Goal: Transaction & Acquisition: Book appointment/travel/reservation

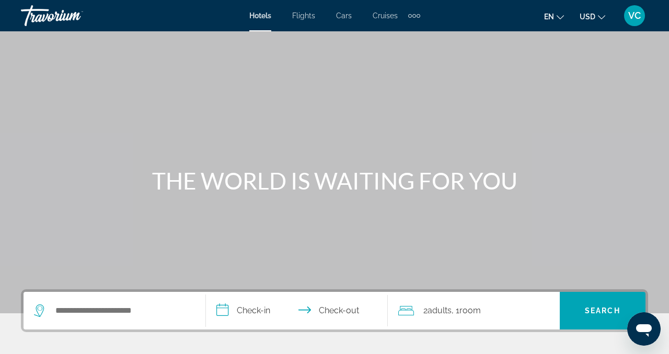
click at [134, 294] on div "Search widget" at bounding box center [114, 311] width 161 height 38
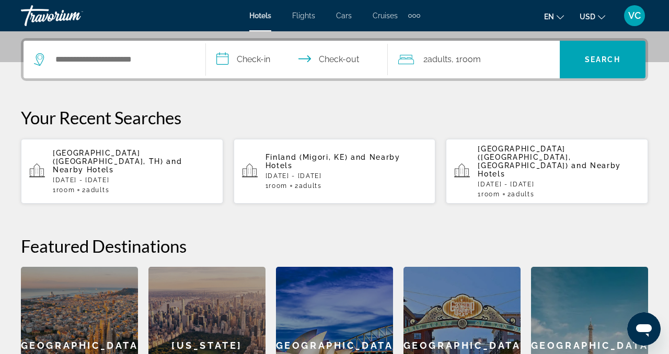
scroll to position [256, 0]
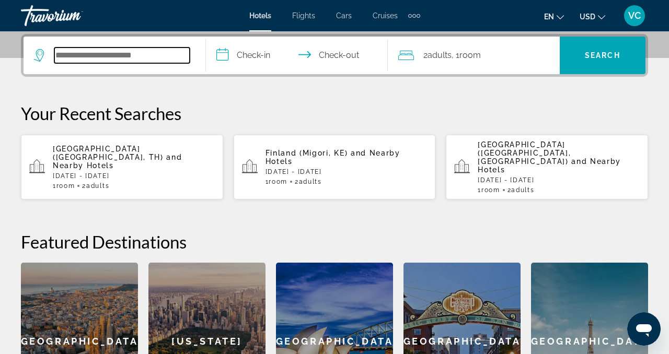
click at [145, 54] on input "Search hotel destination" at bounding box center [121, 56] width 135 height 16
paste input "**********"
drag, startPoint x: 186, startPoint y: 56, endPoint x: 57, endPoint y: 59, distance: 129.1
click at [57, 59] on input "**********" at bounding box center [121, 56] width 135 height 16
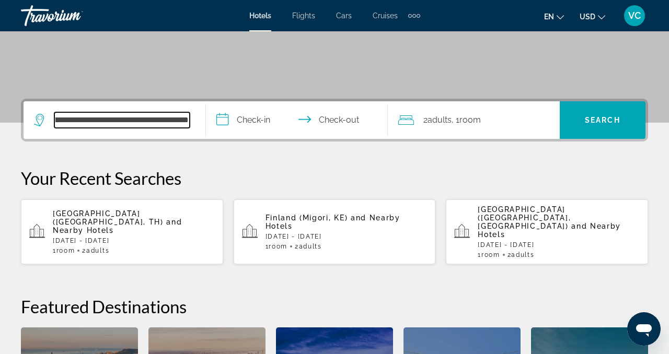
scroll to position [0, 704]
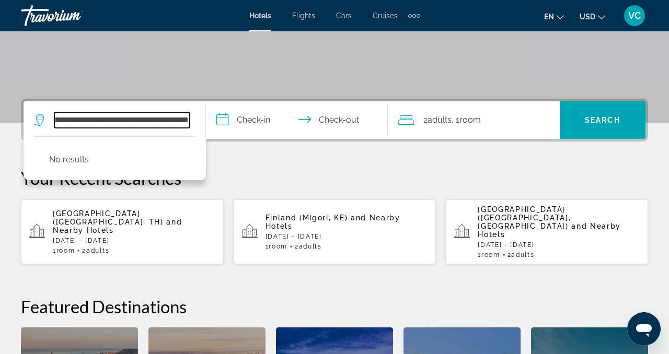
drag, startPoint x: 187, startPoint y: 116, endPoint x: 42, endPoint y: 108, distance: 144.4
click at [42, 108] on div "**********" at bounding box center [114, 120] width 161 height 38
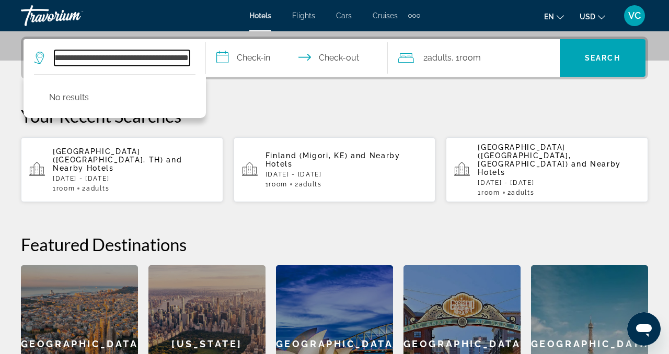
scroll to position [256, 0]
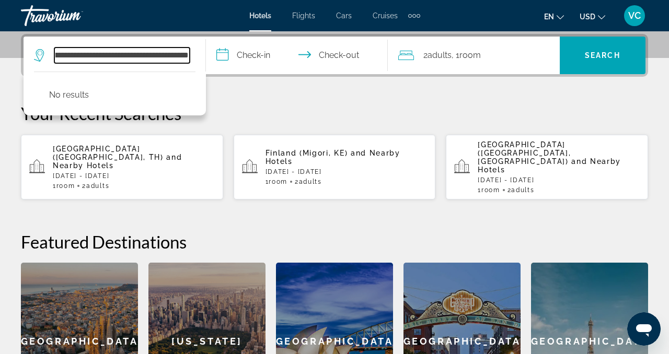
type input "*"
drag, startPoint x: 62, startPoint y: 57, endPoint x: 32, endPoint y: 56, distance: 30.3
click at [32, 56] on app-destination-search "* No results" at bounding box center [115, 56] width 182 height 38
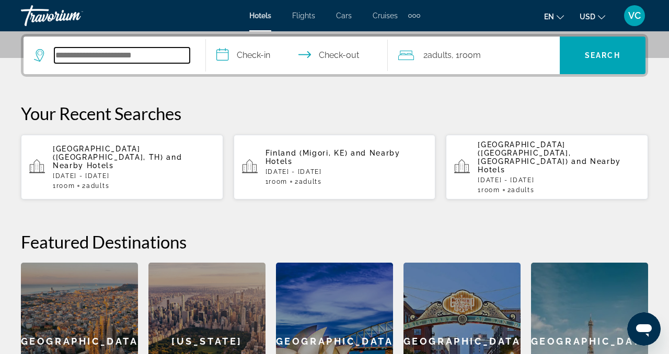
click at [117, 53] on input "Search hotel destination" at bounding box center [121, 56] width 135 height 16
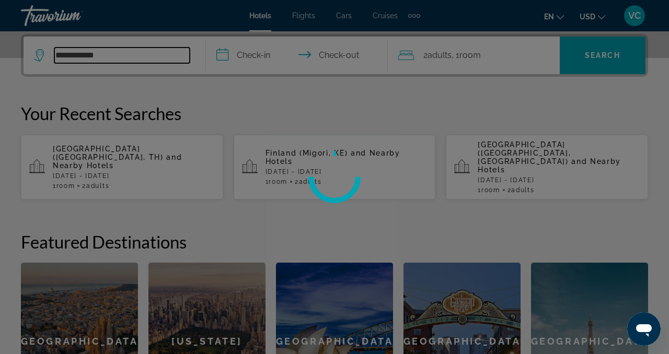
type input "**********"
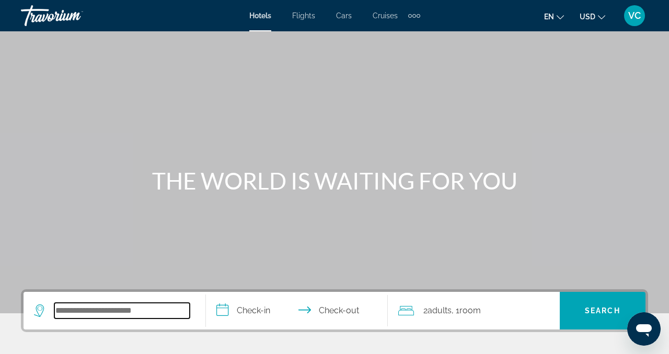
click at [136, 309] on input "Search hotel destination" at bounding box center [121, 311] width 135 height 16
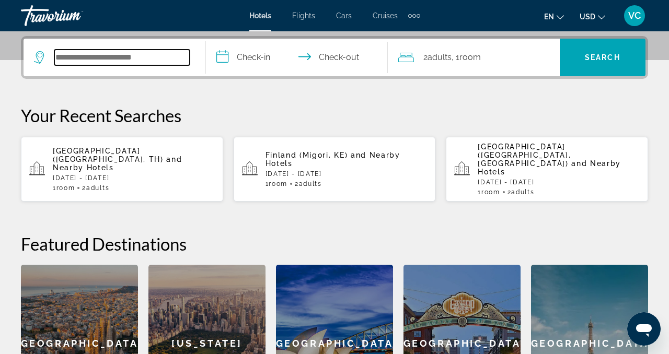
scroll to position [256, 0]
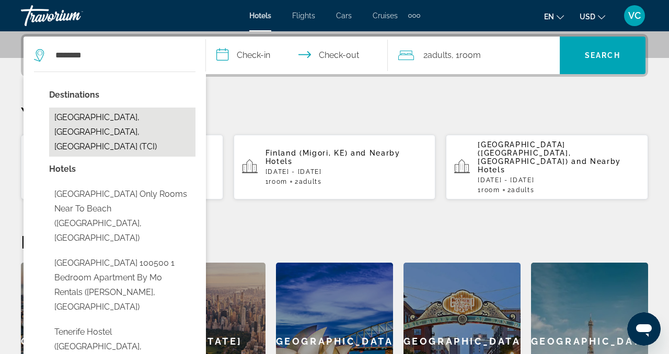
click at [172, 113] on button "[GEOGRAPHIC_DATA], [GEOGRAPHIC_DATA], [GEOGRAPHIC_DATA] (TCI)" at bounding box center [122, 132] width 146 height 49
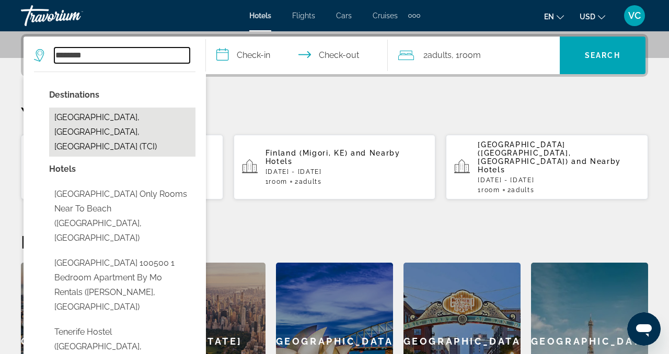
type input "**********"
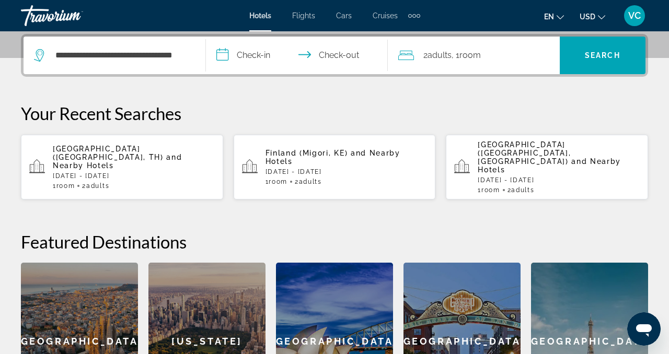
click at [264, 53] on input "**********" at bounding box center [299, 57] width 187 height 41
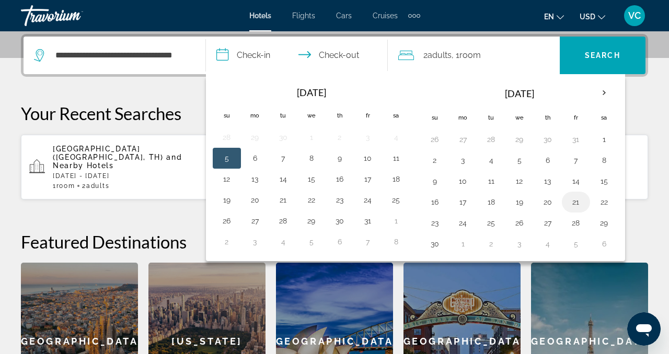
click at [575, 201] on button "21" at bounding box center [575, 202] width 17 height 15
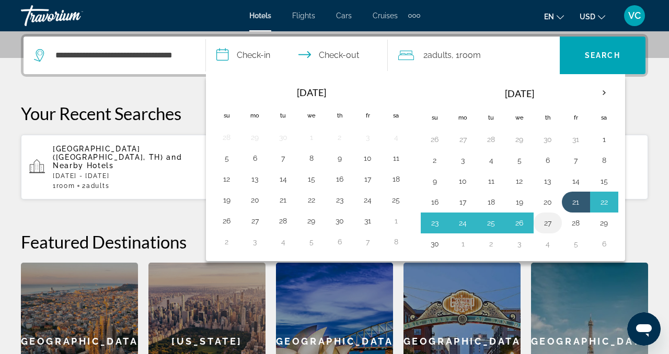
click at [544, 223] on button "27" at bounding box center [547, 223] width 17 height 15
type input "**********"
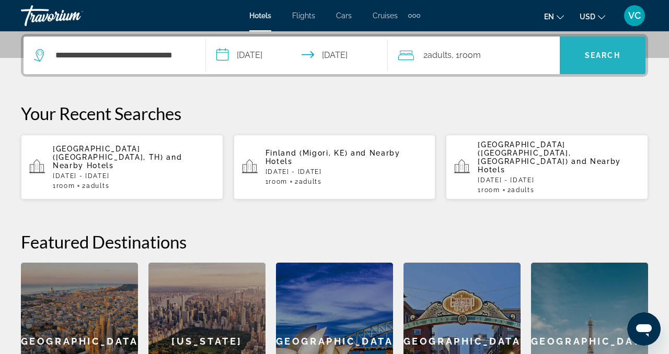
click at [583, 55] on span "Search" at bounding box center [603, 55] width 86 height 25
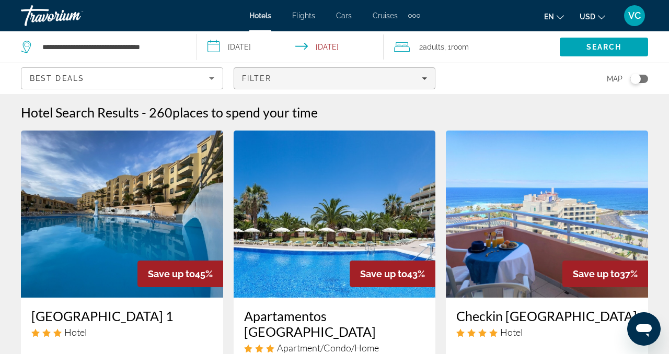
click at [425, 84] on span "Filters" at bounding box center [334, 78] width 201 height 25
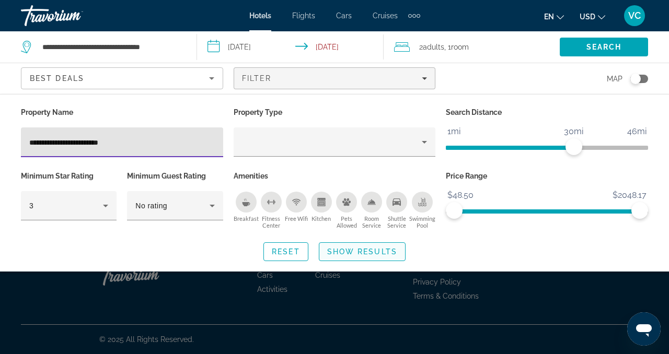
type input "**********"
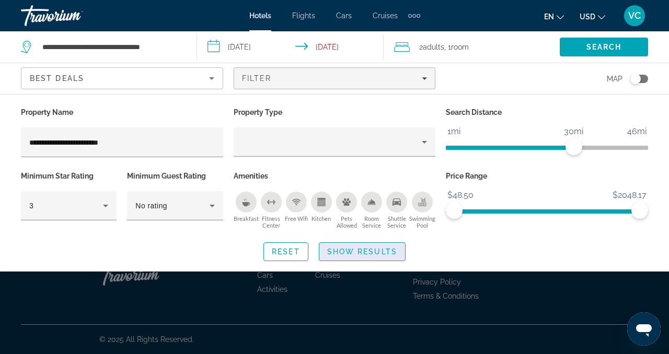
click at [378, 251] on span "Show Results" at bounding box center [362, 252] width 70 height 8
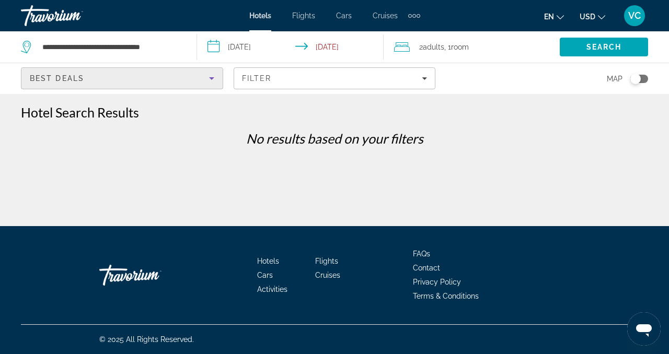
click at [208, 79] on icon "Sort by" at bounding box center [211, 78] width 13 height 13
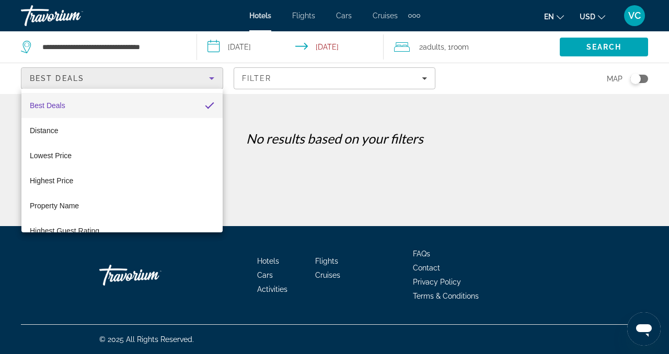
click at [378, 118] on div at bounding box center [334, 177] width 669 height 354
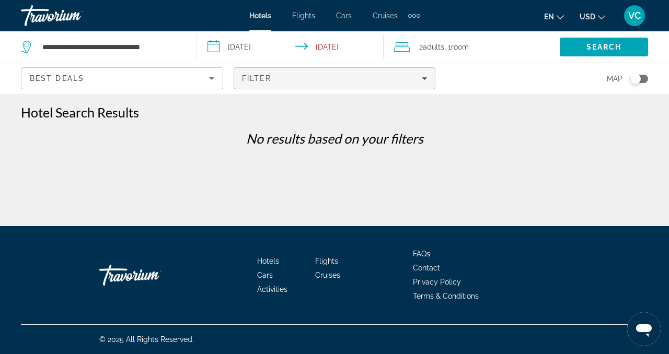
click at [411, 83] on span "Filters" at bounding box center [334, 78] width 201 height 25
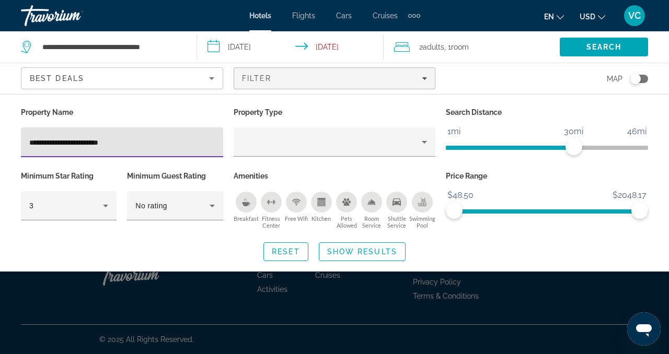
click at [173, 138] on input "**********" at bounding box center [121, 142] width 185 height 13
type input "**********"
click at [107, 202] on icon "Hotel Filters" at bounding box center [105, 206] width 13 height 13
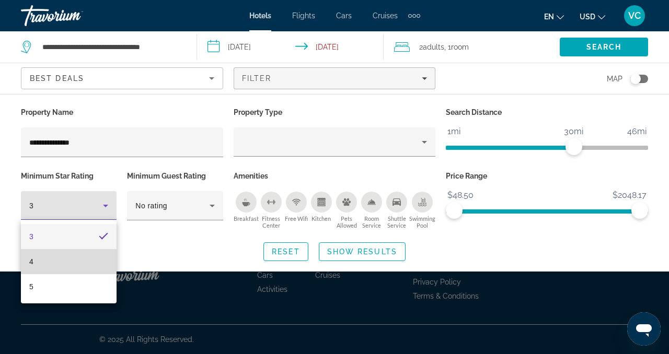
click at [66, 257] on mat-option "4" at bounding box center [69, 261] width 96 height 25
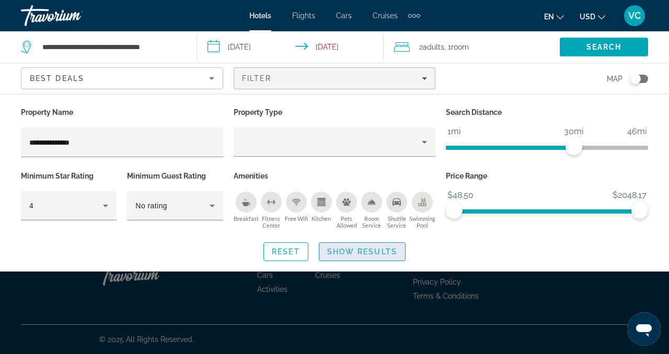
click at [376, 252] on span "Show Results" at bounding box center [362, 252] width 70 height 8
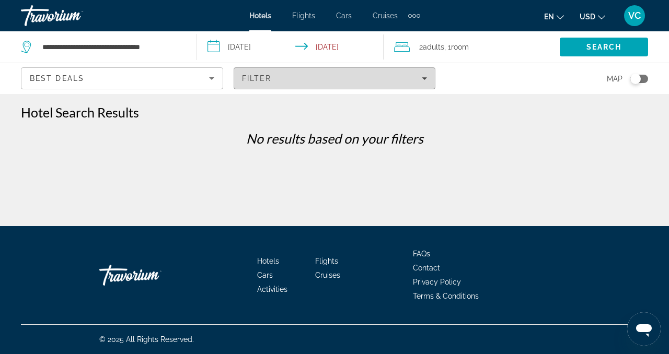
click at [270, 86] on span "Filters" at bounding box center [334, 78] width 201 height 25
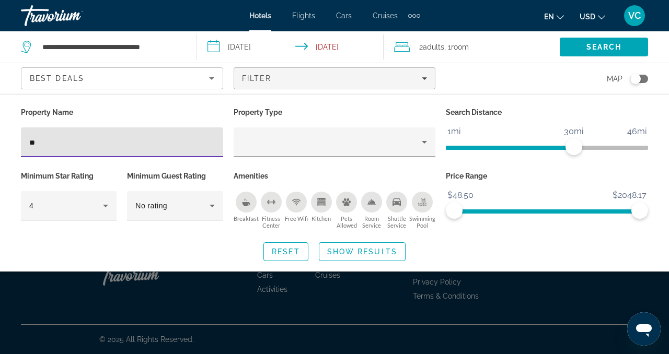
type input "*"
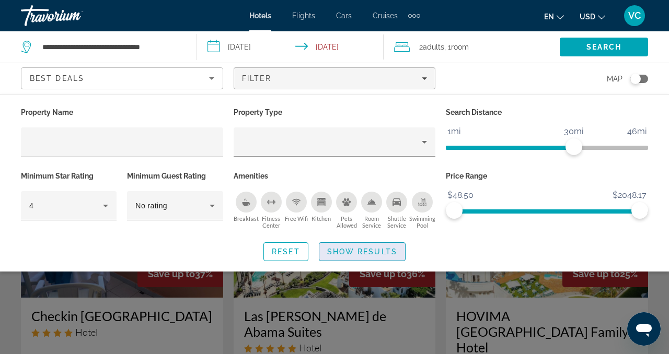
click at [382, 254] on span "Show Results" at bounding box center [362, 252] width 70 height 8
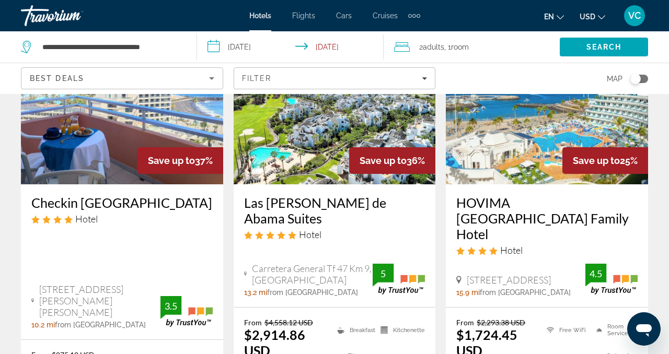
scroll to position [112, 0]
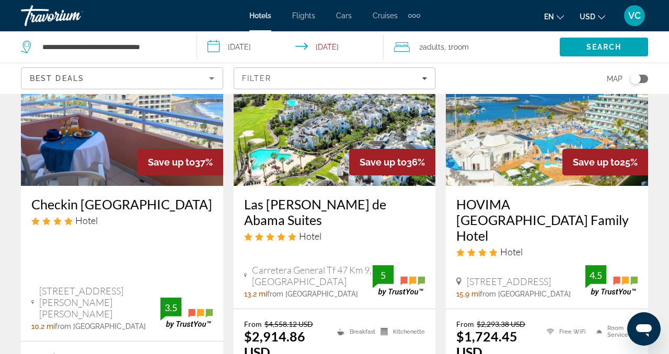
click at [602, 17] on icon "Change currency" at bounding box center [601, 17] width 7 height 7
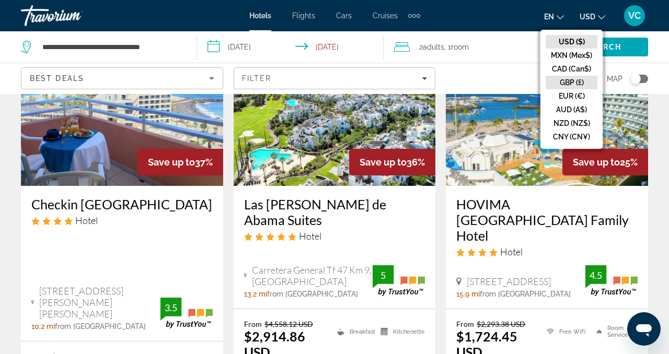
click at [572, 83] on button "GBP (£)" at bounding box center [572, 83] width 52 height 14
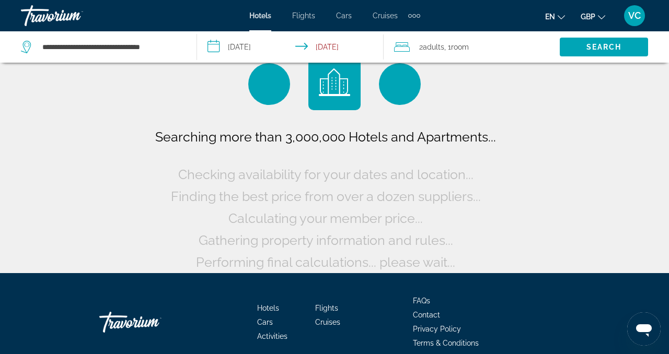
scroll to position [26, 0]
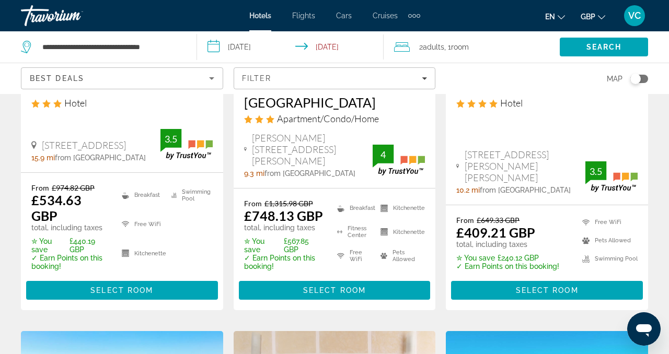
scroll to position [225, 0]
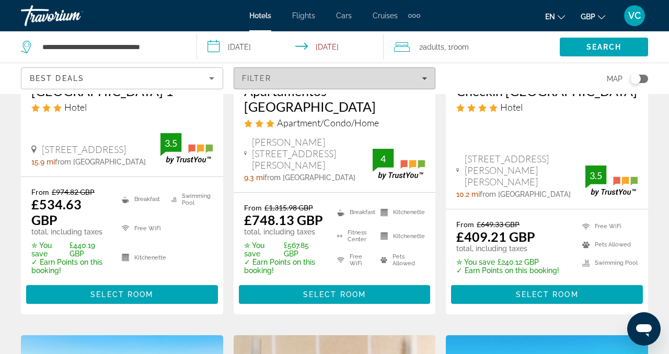
click at [346, 74] on div "Filter" at bounding box center [334, 78] width 185 height 8
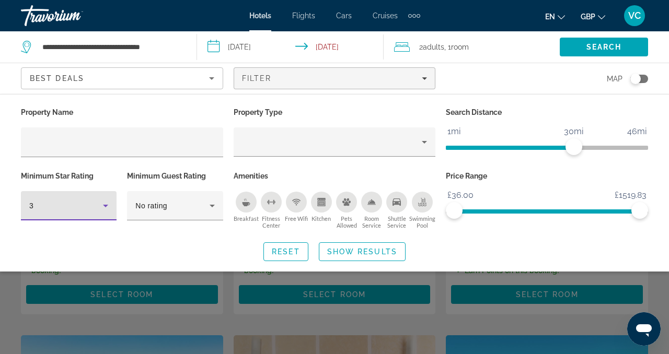
click at [97, 207] on div "3" at bounding box center [66, 206] width 74 height 13
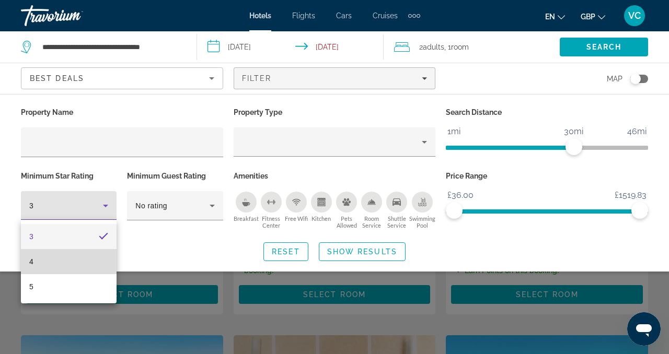
click at [74, 261] on mat-option "4" at bounding box center [69, 261] width 96 height 25
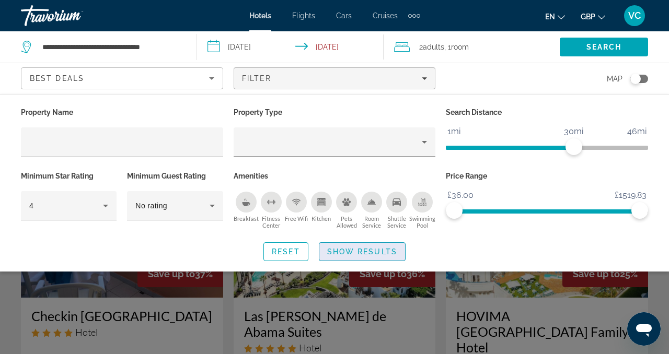
click at [381, 252] on span "Show Results" at bounding box center [362, 252] width 70 height 8
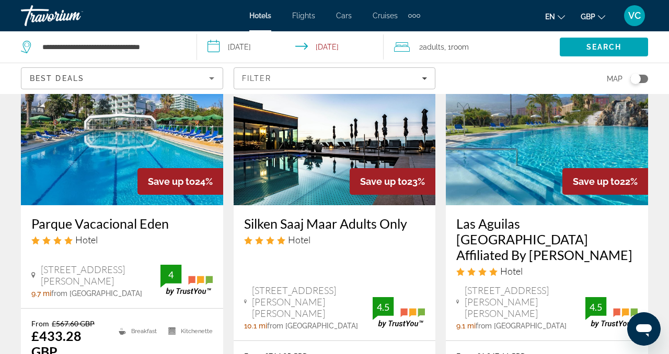
scroll to position [581, 0]
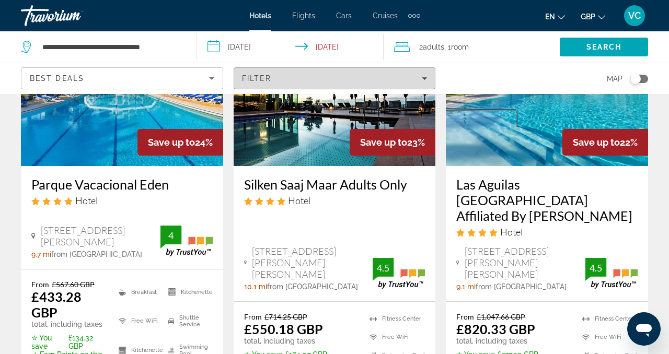
click at [419, 80] on div "Filter" at bounding box center [334, 78] width 185 height 8
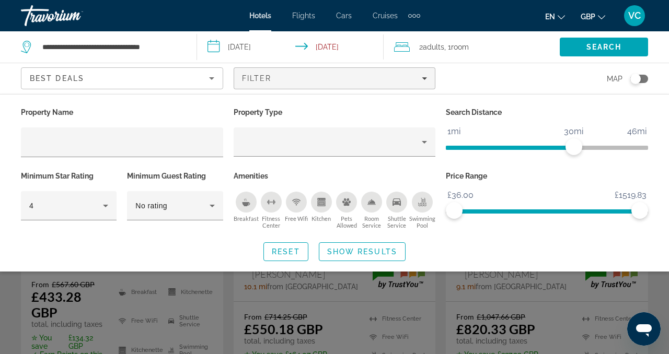
click at [249, 202] on icon "Breakfast" at bounding box center [246, 202] width 8 height 8
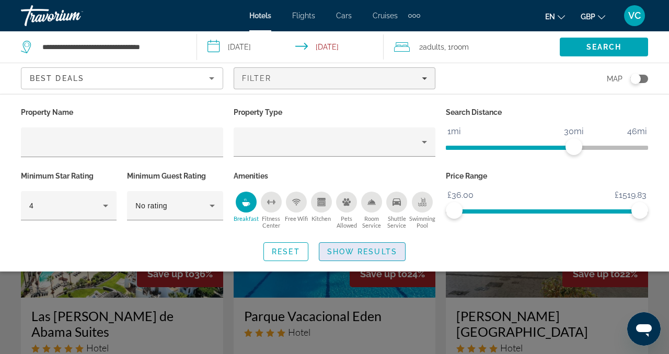
click at [374, 251] on span "Show Results" at bounding box center [362, 252] width 70 height 8
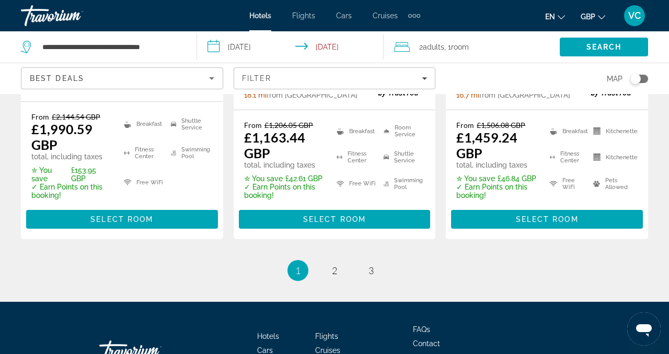
scroll to position [1611, 0]
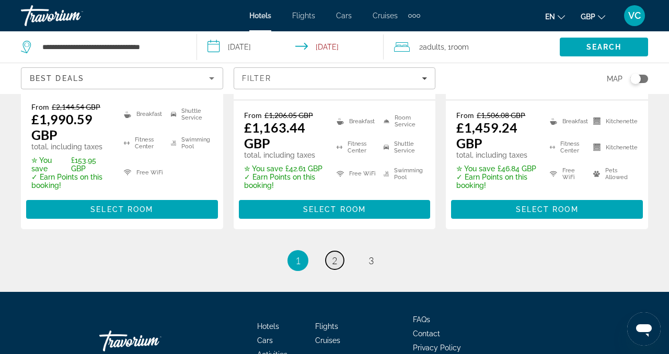
click at [332, 255] on span "2" at bounding box center [334, 260] width 5 height 11
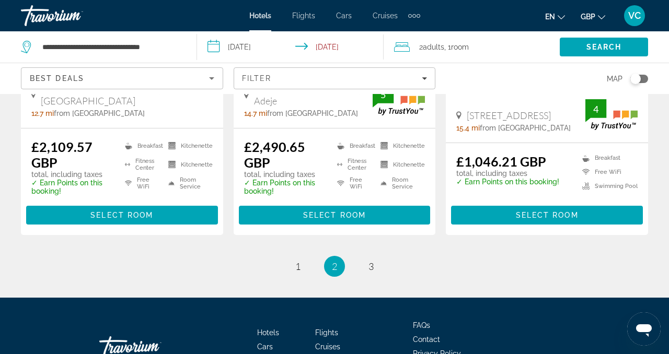
scroll to position [1558, 0]
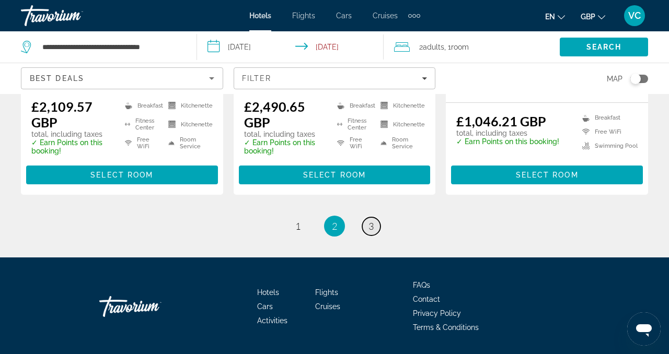
click at [369, 221] on span "3" at bounding box center [370, 226] width 5 height 11
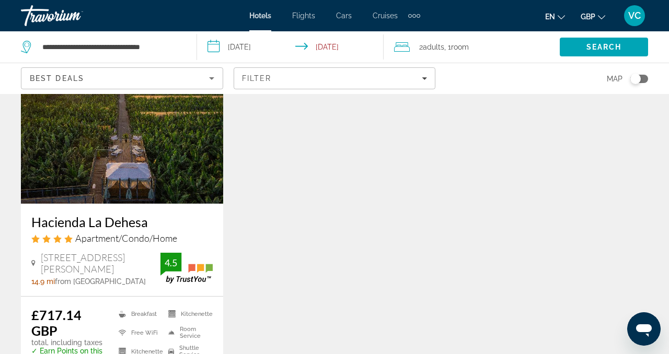
scroll to position [91, 0]
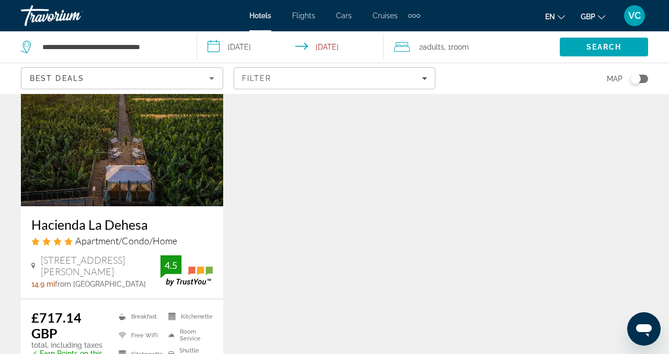
click at [150, 187] on img "Main content" at bounding box center [122, 122] width 202 height 167
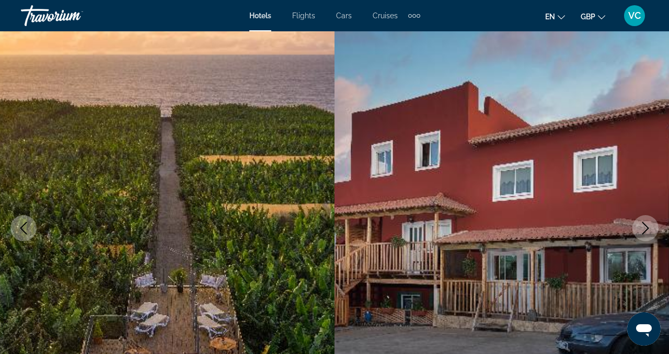
scroll to position [50, 0]
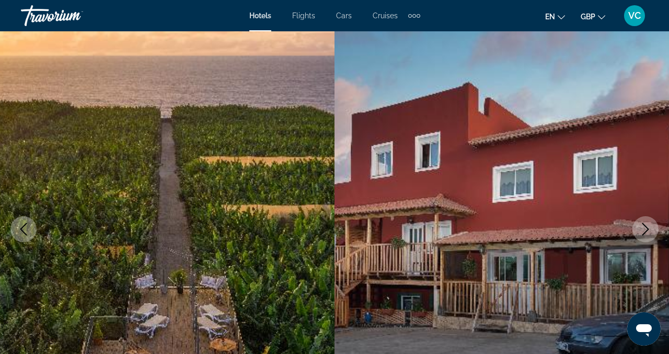
click at [654, 223] on button "Next image" at bounding box center [645, 229] width 26 height 26
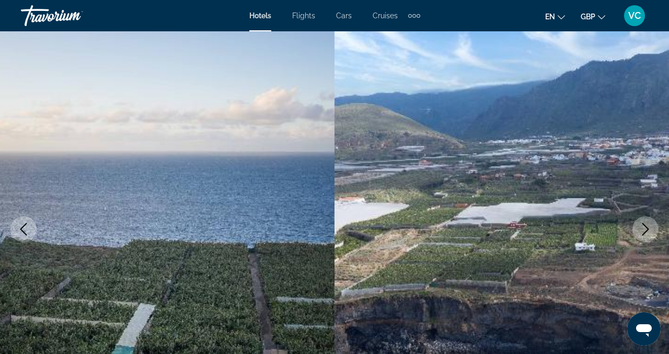
click at [654, 223] on button "Next image" at bounding box center [645, 229] width 26 height 26
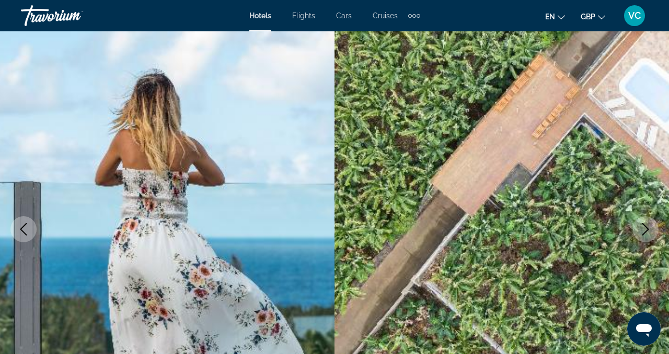
click at [654, 223] on button "Next image" at bounding box center [645, 229] width 26 height 26
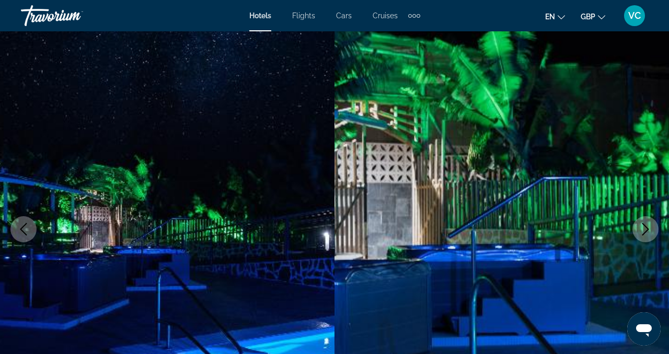
click at [654, 223] on button "Next image" at bounding box center [645, 229] width 26 height 26
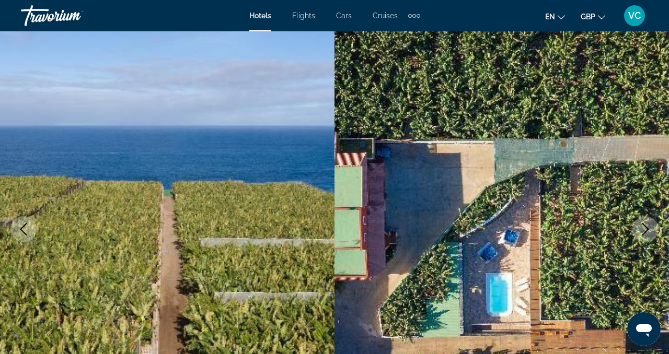
click at [654, 223] on button "Next image" at bounding box center [645, 229] width 26 height 26
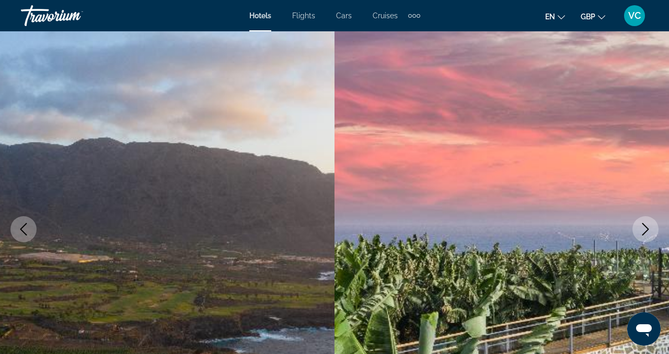
click at [654, 223] on button "Next image" at bounding box center [645, 229] width 26 height 26
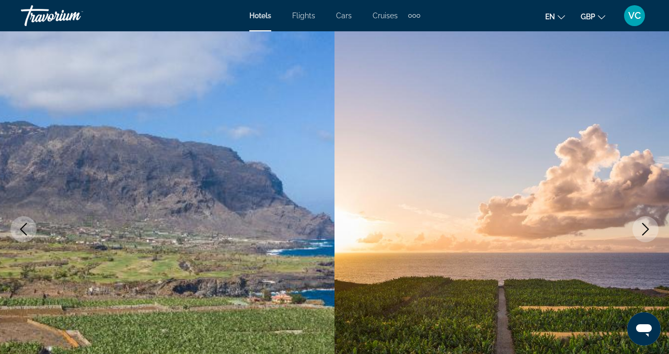
click at [654, 223] on button "Next image" at bounding box center [645, 229] width 26 height 26
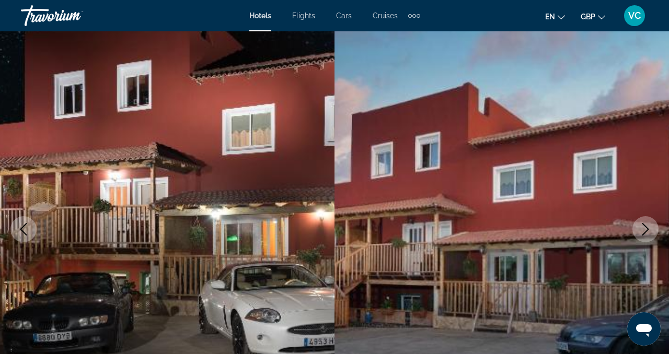
click at [654, 223] on button "Next image" at bounding box center [645, 229] width 26 height 26
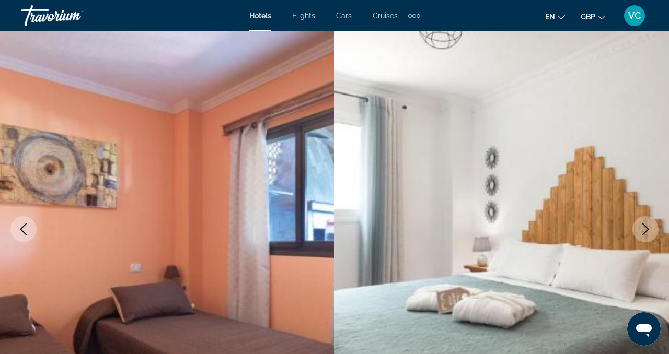
click at [654, 223] on button "Next image" at bounding box center [645, 229] width 26 height 26
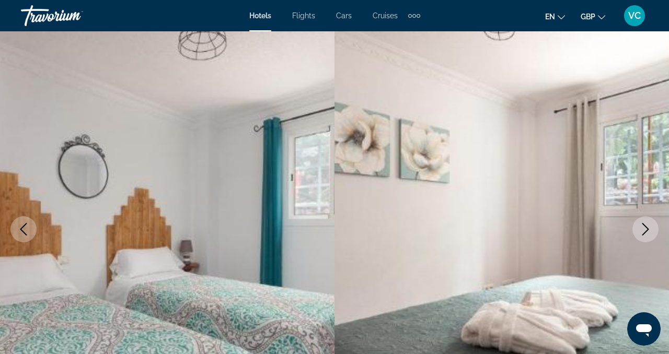
click at [654, 224] on button "Next image" at bounding box center [645, 229] width 26 height 26
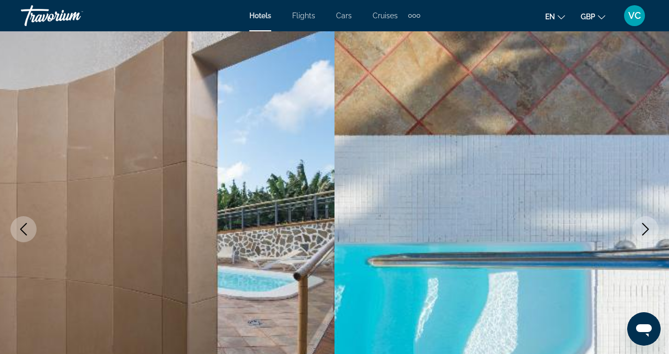
click at [654, 224] on button "Next image" at bounding box center [645, 229] width 26 height 26
